Goal: Check status

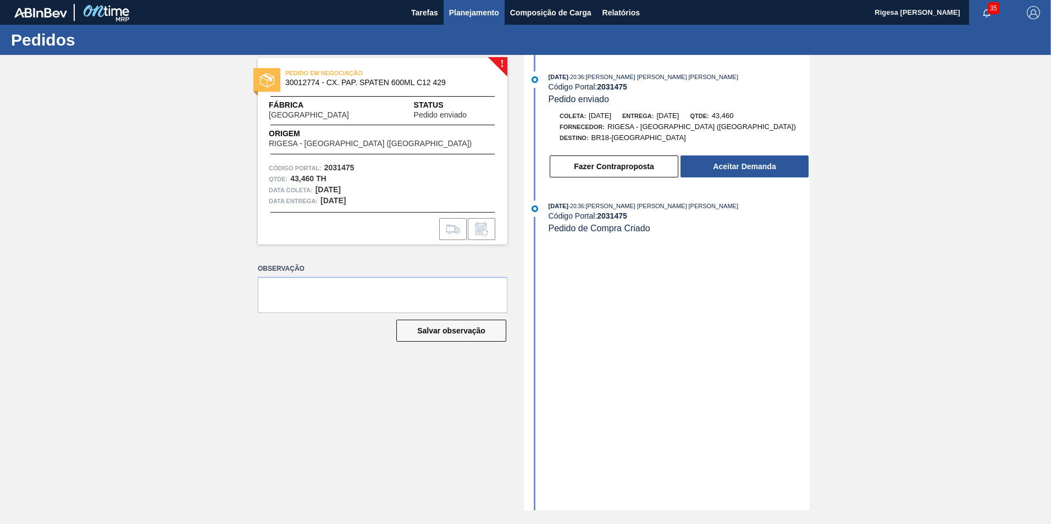
click at [468, 14] on span "Planejamento" at bounding box center [474, 12] width 50 height 13
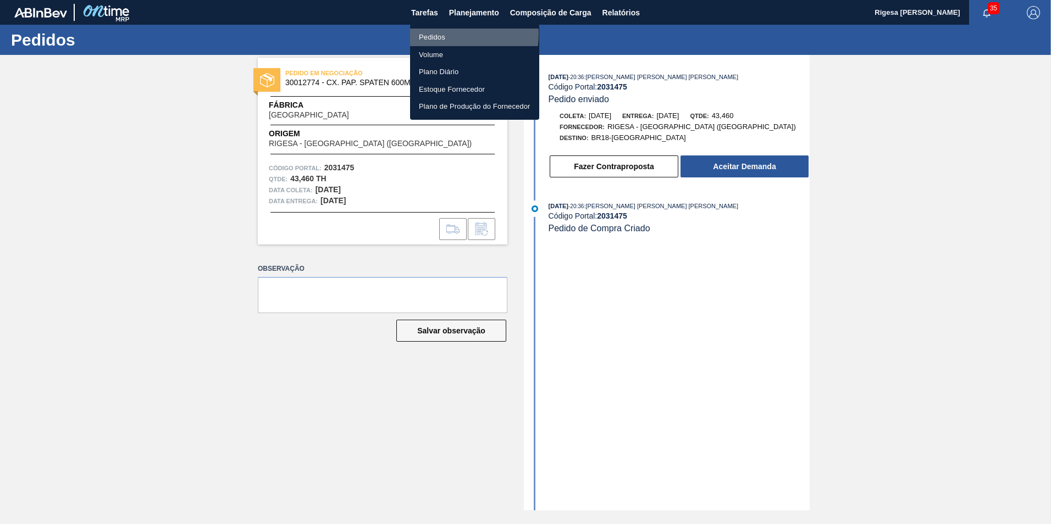
click at [430, 34] on li "Pedidos" at bounding box center [474, 38] width 129 height 18
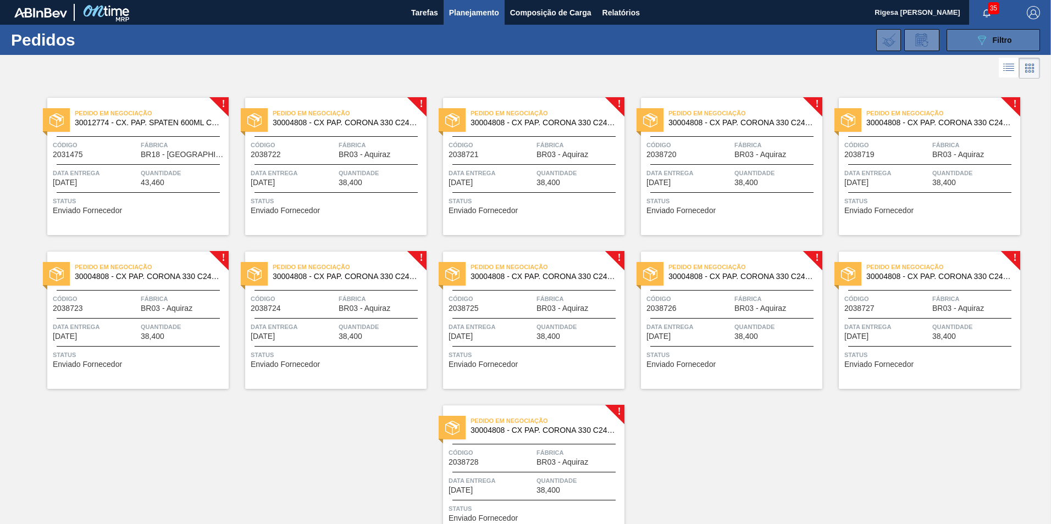
click at [965, 42] on button "089F7B8B-B2A5-4AFE-B5C0-19BA573D28AC Filtro" at bounding box center [992, 40] width 93 height 22
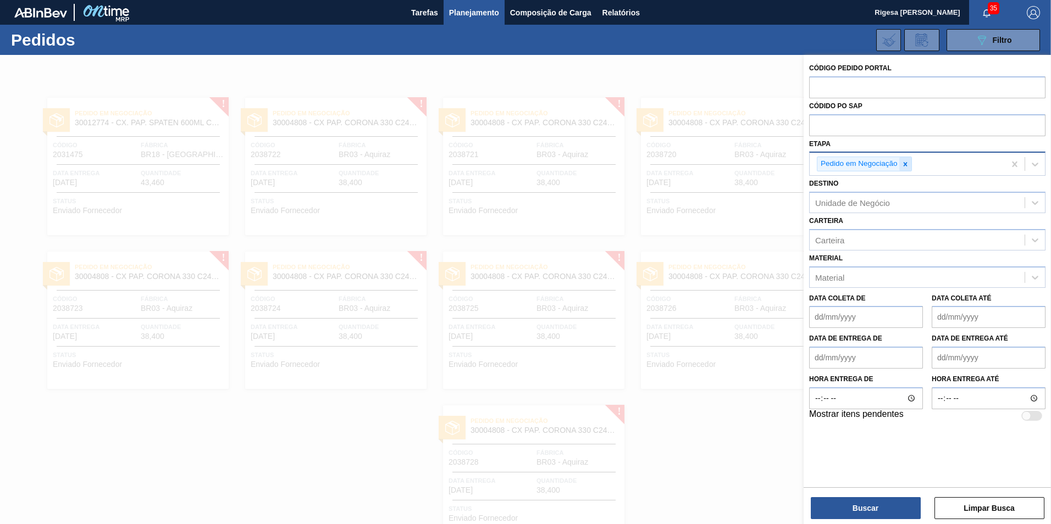
click at [906, 163] on icon at bounding box center [905, 164] width 4 height 4
click at [855, 87] on input "text" at bounding box center [927, 86] width 236 height 21
type input "2029106"
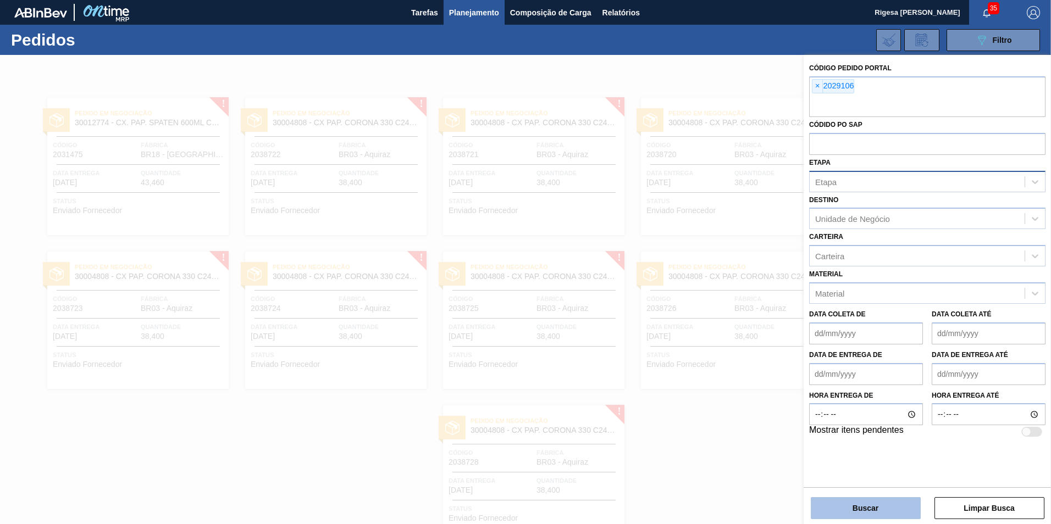
click at [884, 512] on button "Buscar" at bounding box center [866, 508] width 110 height 22
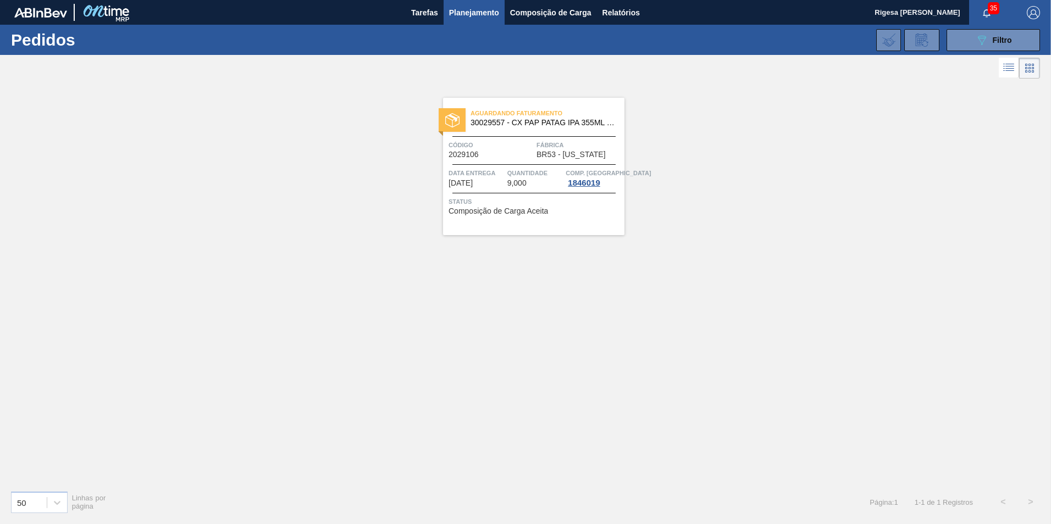
click at [552, 178] on span "Quantidade" at bounding box center [535, 173] width 56 height 11
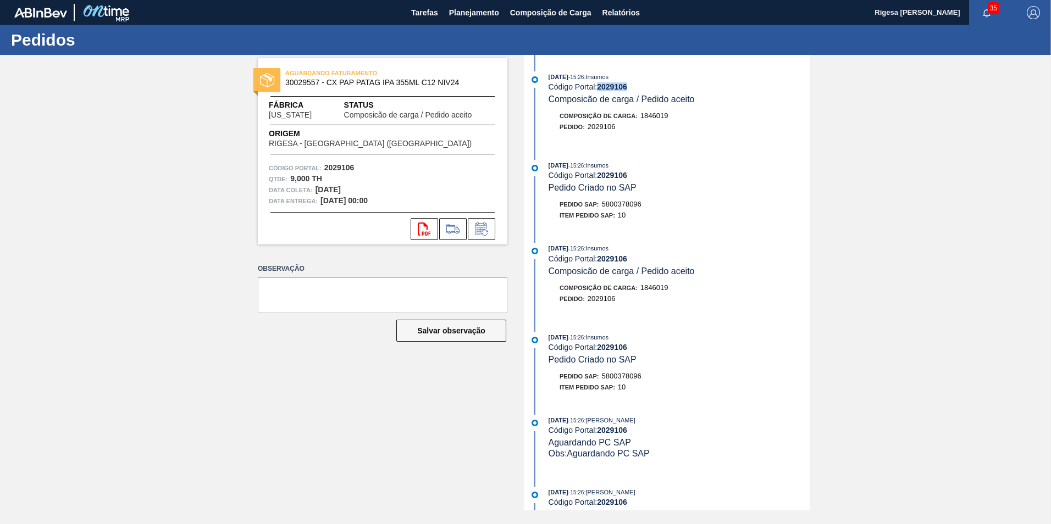
drag, startPoint x: 633, startPoint y: 86, endPoint x: 600, endPoint y: 88, distance: 32.5
click at [600, 88] on div "Código Portal: 2029106" at bounding box center [679, 86] width 261 height 9
copy strong "2029106"
drag, startPoint x: 603, startPoint y: 201, endPoint x: 643, endPoint y: 205, distance: 39.8
click at [643, 205] on div "Pedido SAP: 5800378096" at bounding box center [679, 204] width 261 height 11
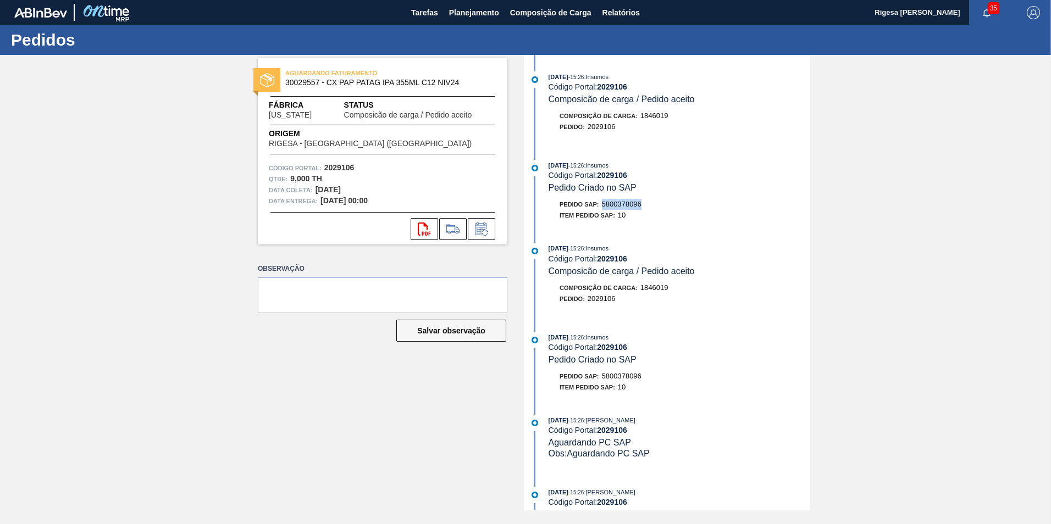
copy span "5800378096"
